Goal: Use online tool/utility: Utilize a website feature to perform a specific function

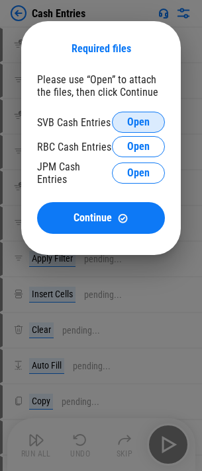
click at [131, 118] on span "Open" at bounding box center [138, 122] width 22 height 11
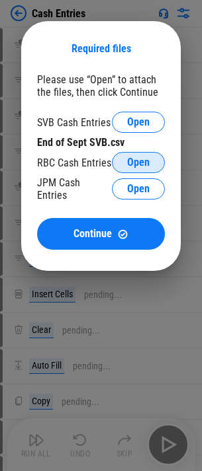
click at [137, 160] on span "Open" at bounding box center [138, 162] width 22 height 11
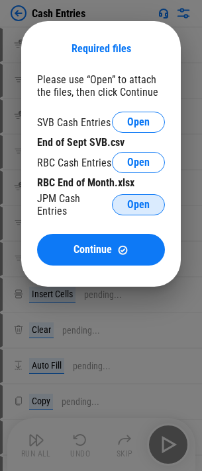
click at [134, 200] on span "Open" at bounding box center [138, 205] width 22 height 11
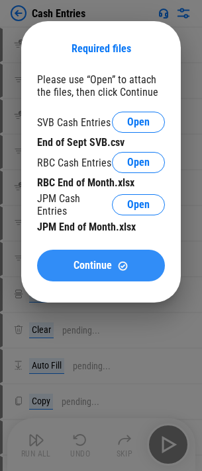
click at [48, 256] on button "Continue" at bounding box center [101, 266] width 128 height 32
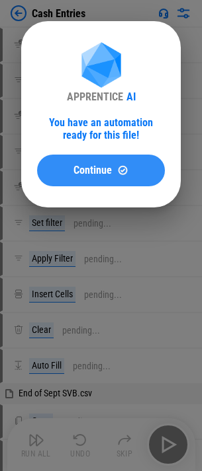
click at [99, 171] on span "Continue" at bounding box center [92, 170] width 38 height 11
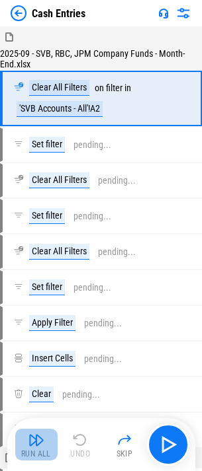
click at [33, 439] on img "button" at bounding box center [36, 440] width 16 height 16
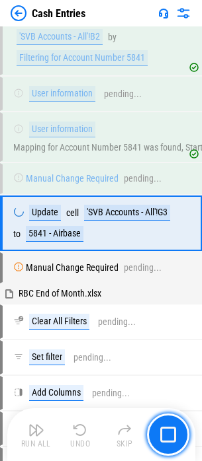
scroll to position [1913, 0]
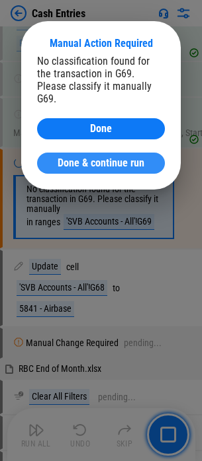
click at [79, 158] on span "Done & continue run" at bounding box center [101, 163] width 87 height 11
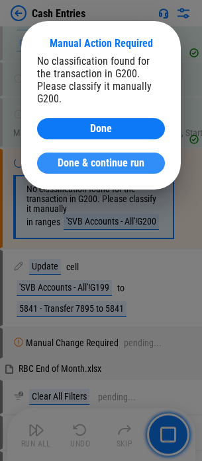
click at [78, 158] on span "Done & continue run" at bounding box center [101, 163] width 87 height 11
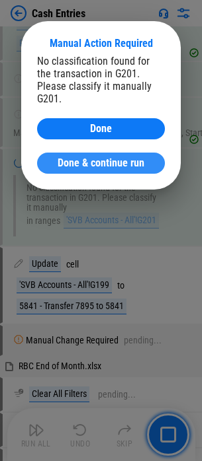
click at [128, 158] on span "Done & continue run" at bounding box center [101, 163] width 87 height 11
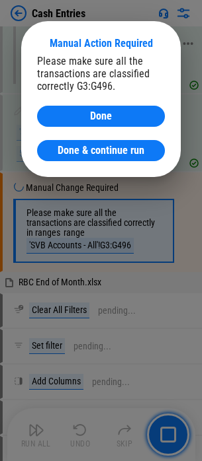
scroll to position [2069, 0]
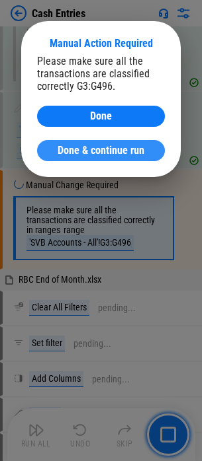
click at [114, 153] on span "Done & continue run" at bounding box center [101, 150] width 87 height 11
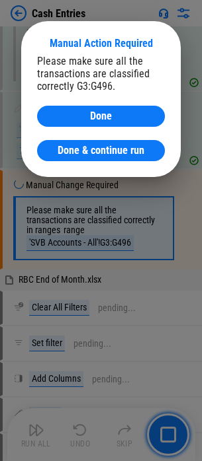
drag, startPoint x: 122, startPoint y: 154, endPoint x: -539, endPoint y: 418, distance: 711.8
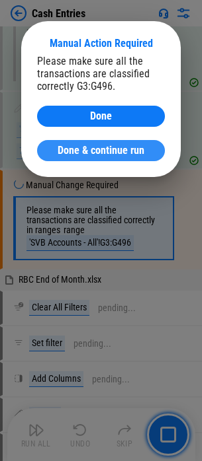
click at [104, 150] on span "Done & continue run" at bounding box center [101, 150] width 87 height 11
click at [121, 149] on span "Done & continue run" at bounding box center [101, 150] width 87 height 11
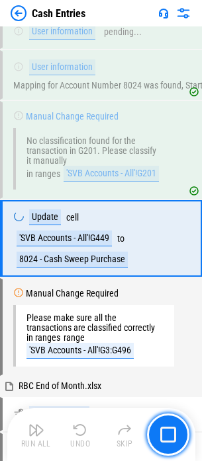
scroll to position [1816, 0]
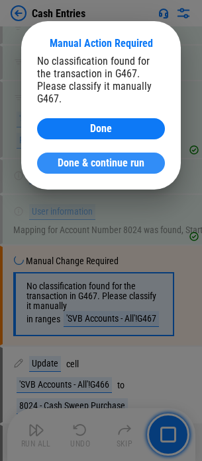
click at [60, 158] on span "Done & continue run" at bounding box center [101, 163] width 87 height 11
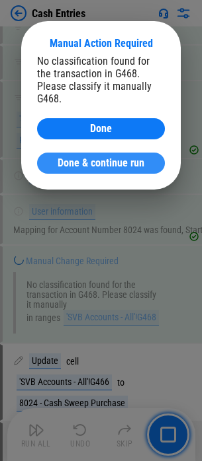
click at [80, 158] on span "Done & continue run" at bounding box center [101, 163] width 87 height 11
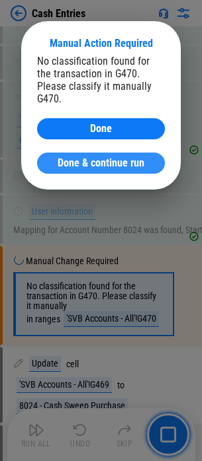
click at [122, 158] on button "Done & continue run" at bounding box center [101, 163] width 128 height 21
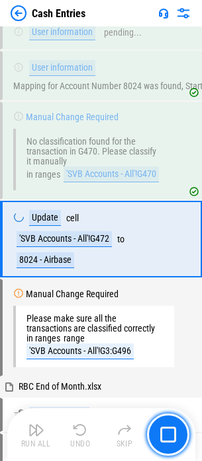
scroll to position [1979, 0]
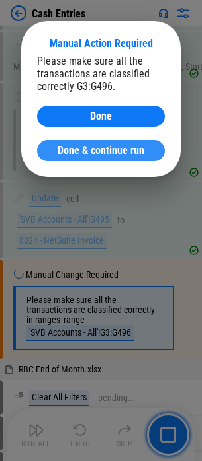
click at [63, 149] on span "Done & continue run" at bounding box center [101, 150] width 87 height 11
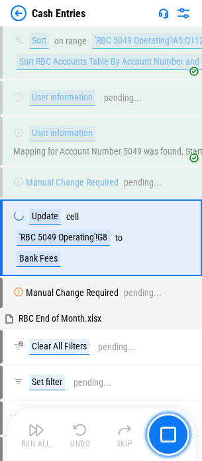
scroll to position [4325, 0]
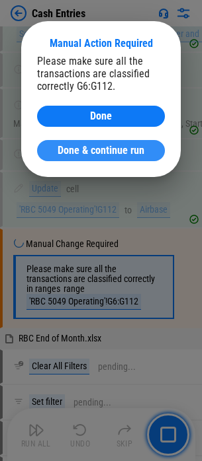
click at [82, 150] on span "Done & continue run" at bounding box center [101, 150] width 87 height 11
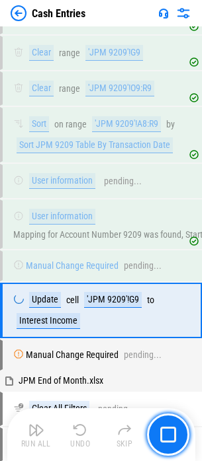
scroll to position [6569, 0]
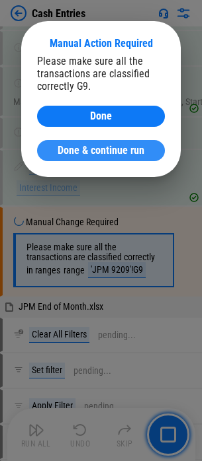
click at [113, 146] on span "Done & continue run" at bounding box center [101, 150] width 87 height 11
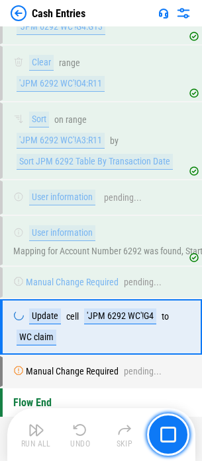
scroll to position [8454, 0]
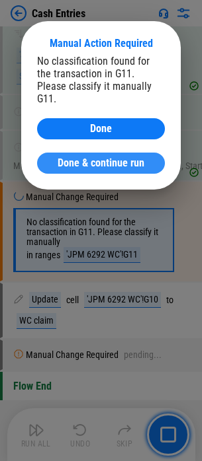
click at [105, 158] on span "Done & continue run" at bounding box center [101, 163] width 87 height 11
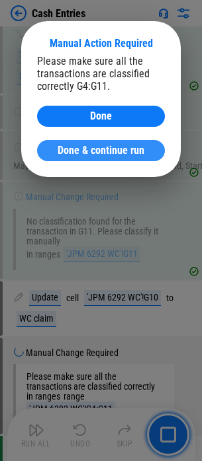
click at [107, 151] on span "Done & continue run" at bounding box center [101, 150] width 87 height 11
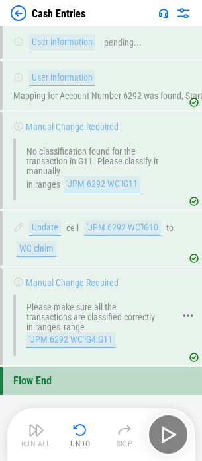
scroll to position [8587, 0]
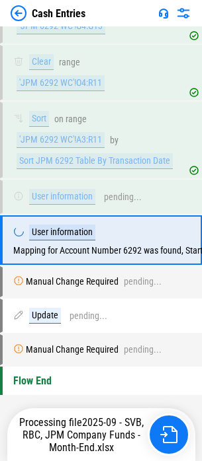
scroll to position [8433, 0]
